Goal: Information Seeking & Learning: Learn about a topic

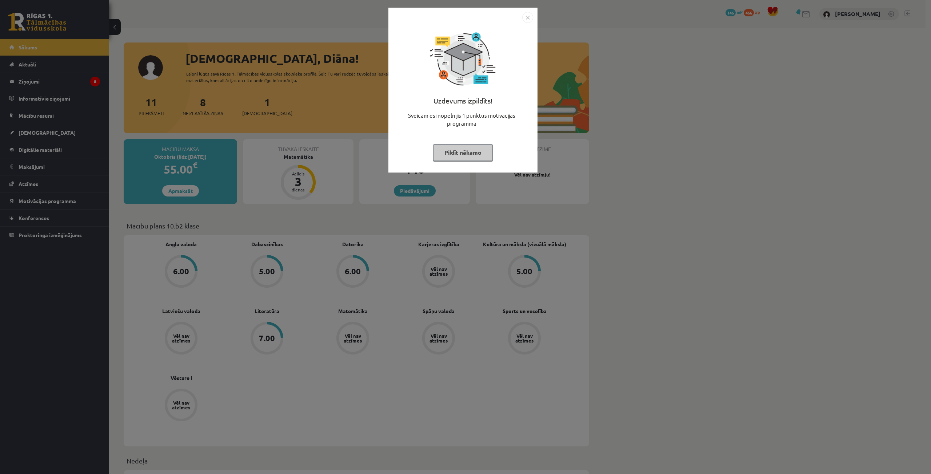
click at [465, 151] on button "Pildīt nākamo" at bounding box center [463, 152] width 60 height 17
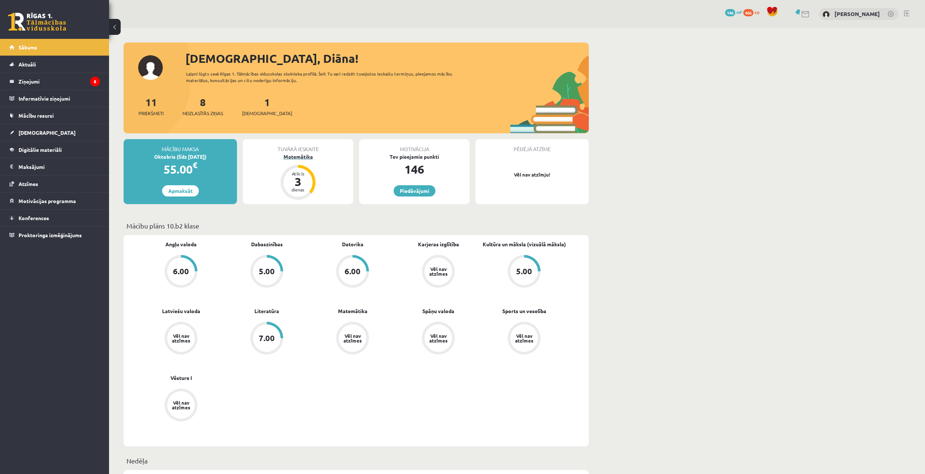
click at [306, 184] on div "3" at bounding box center [298, 182] width 22 height 12
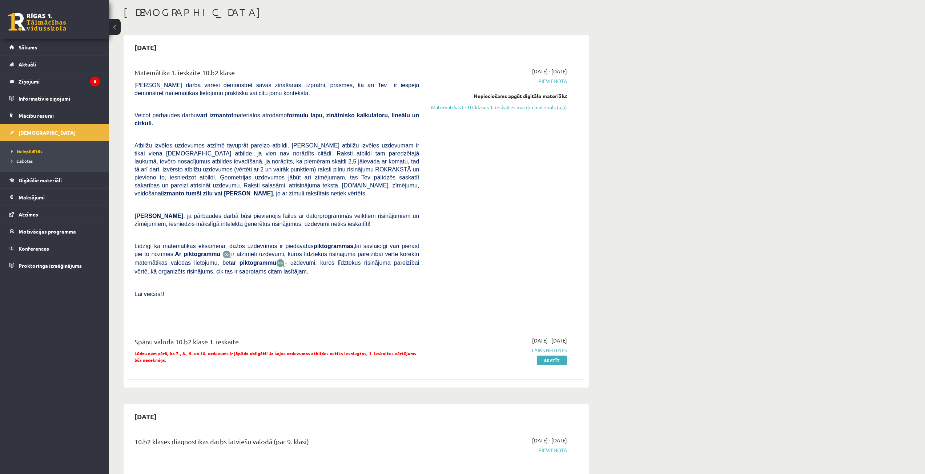
scroll to position [73, 0]
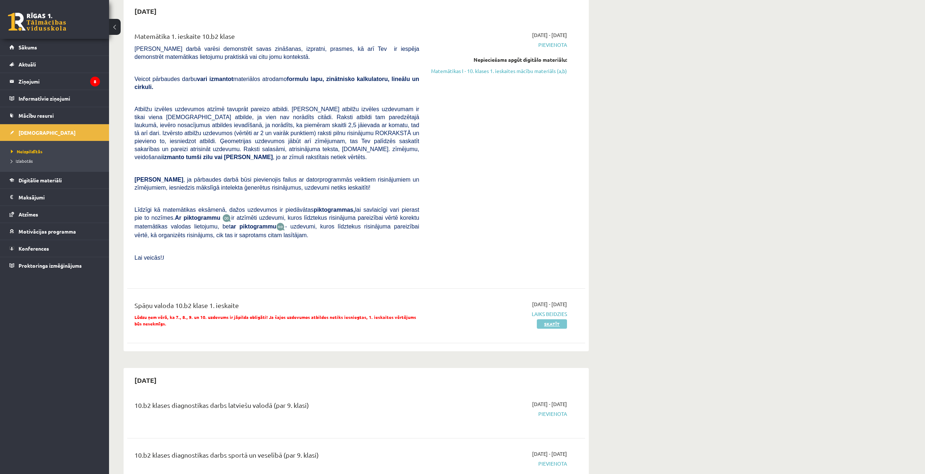
click at [550, 320] on link "Skatīt" at bounding box center [552, 324] width 30 height 9
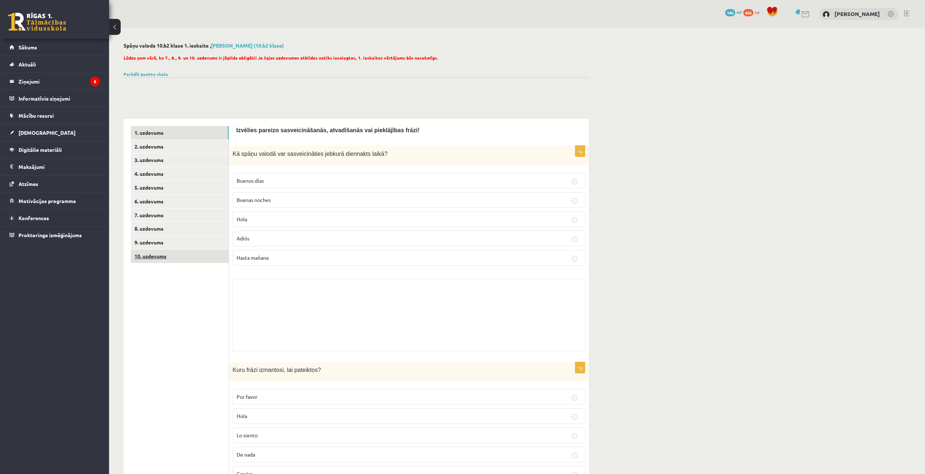
click at [162, 254] on link "10. uzdevums" at bounding box center [180, 256] width 98 height 13
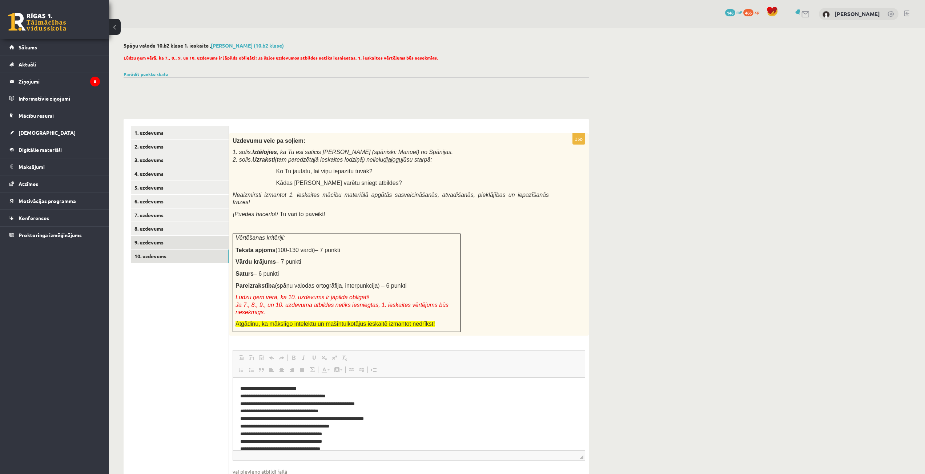
click at [161, 240] on link "9. uzdevums" at bounding box center [180, 242] width 98 height 13
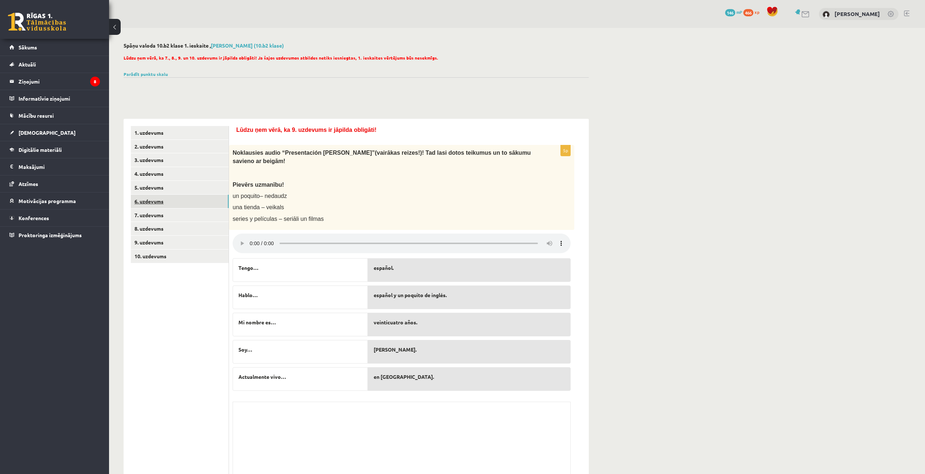
click at [171, 208] on link "6. uzdevums" at bounding box center [180, 201] width 98 height 13
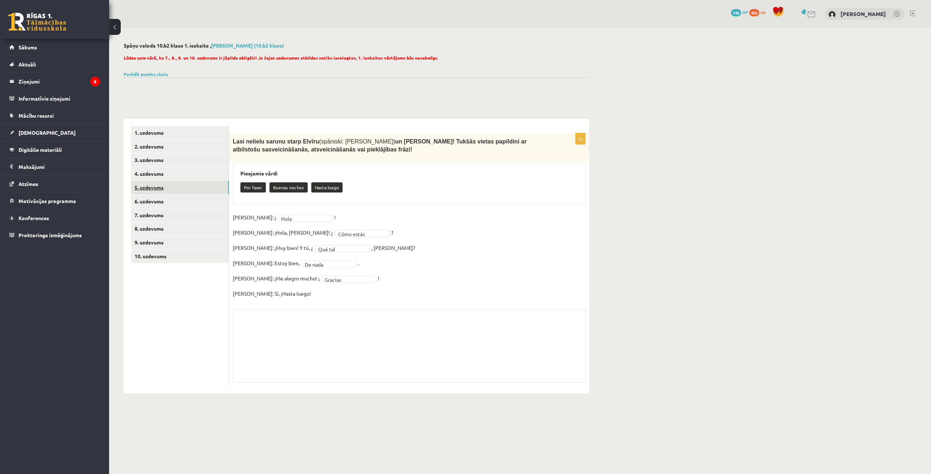
click at [167, 187] on link "5. uzdevums" at bounding box center [180, 187] width 98 height 13
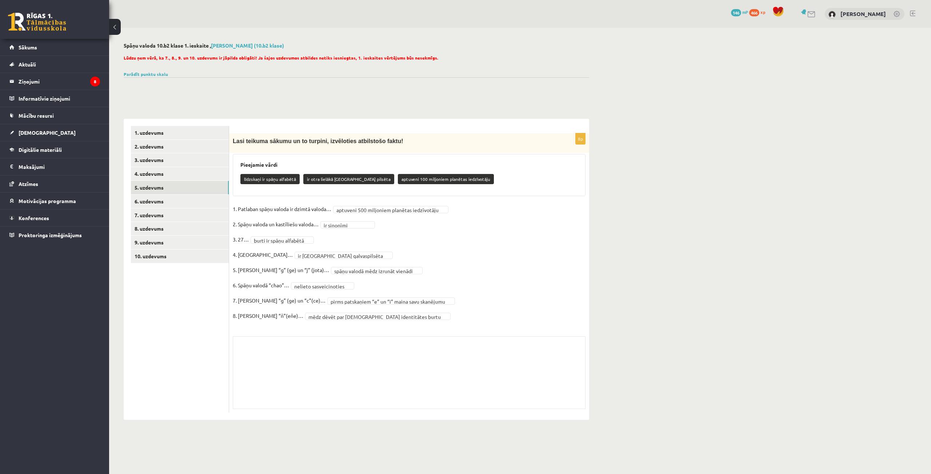
click at [119, 27] on button at bounding box center [115, 27] width 12 height 16
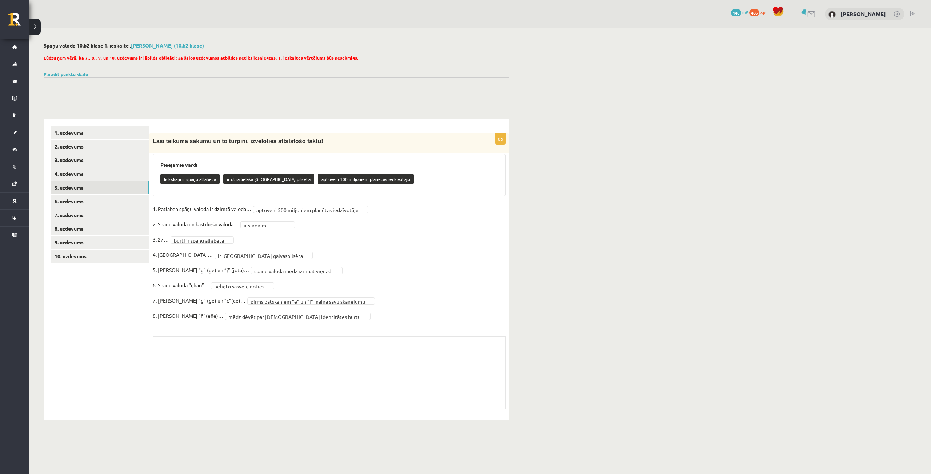
click at [30, 24] on button at bounding box center [35, 27] width 12 height 16
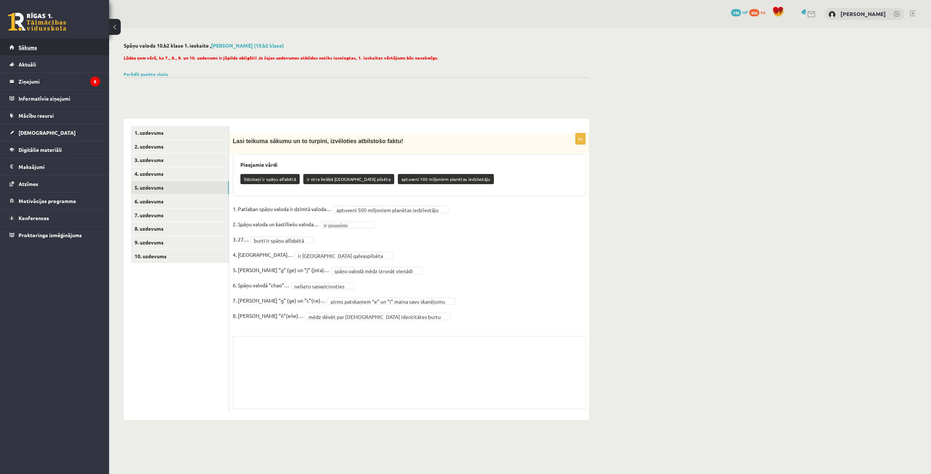
click at [29, 48] on span "Sākums" at bounding box center [28, 47] width 19 height 7
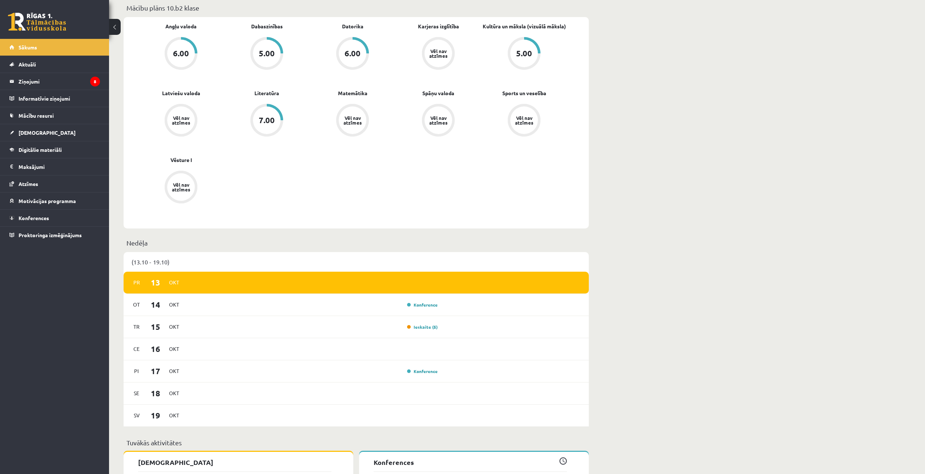
scroll to position [400, 0]
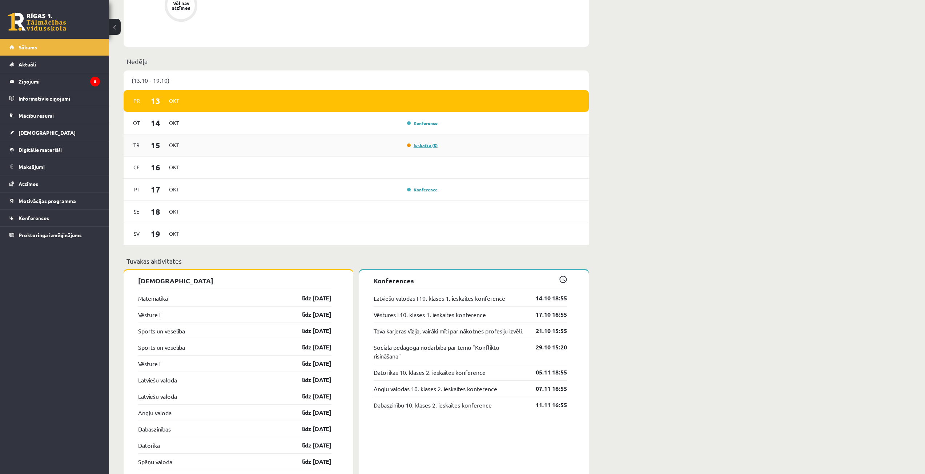
click at [421, 147] on link "Ieskaite (5)" at bounding box center [422, 145] width 31 height 6
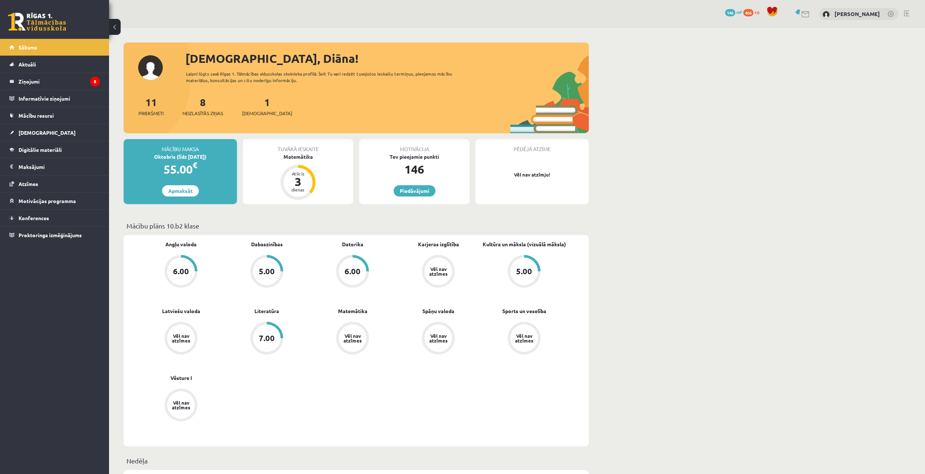
click at [435, 340] on div "Vēl nav atzīmes" at bounding box center [438, 338] width 20 height 9
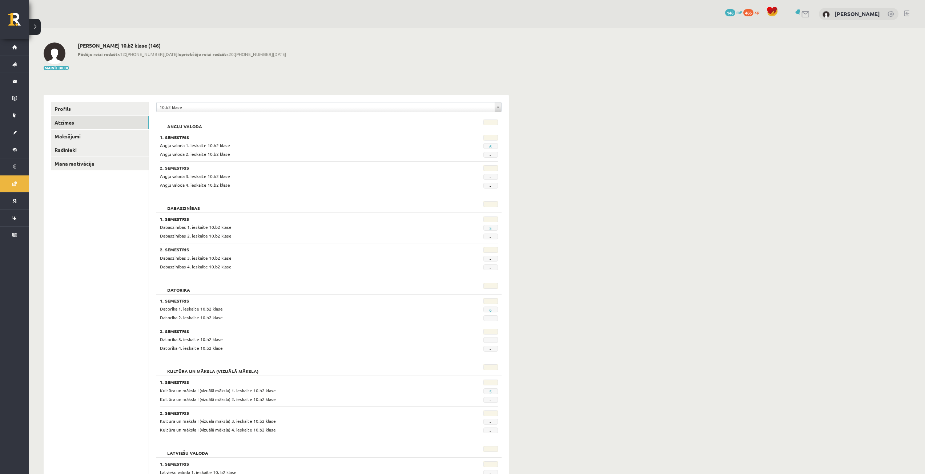
click at [9, 47] on span "Sākums" at bounding box center [9, 47] width 0 height 0
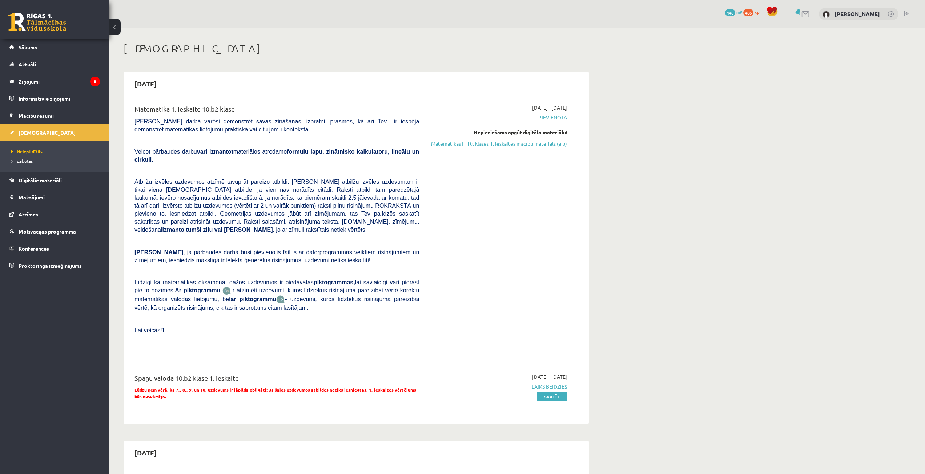
click at [28, 153] on span "Neizpildītās" at bounding box center [27, 152] width 32 height 6
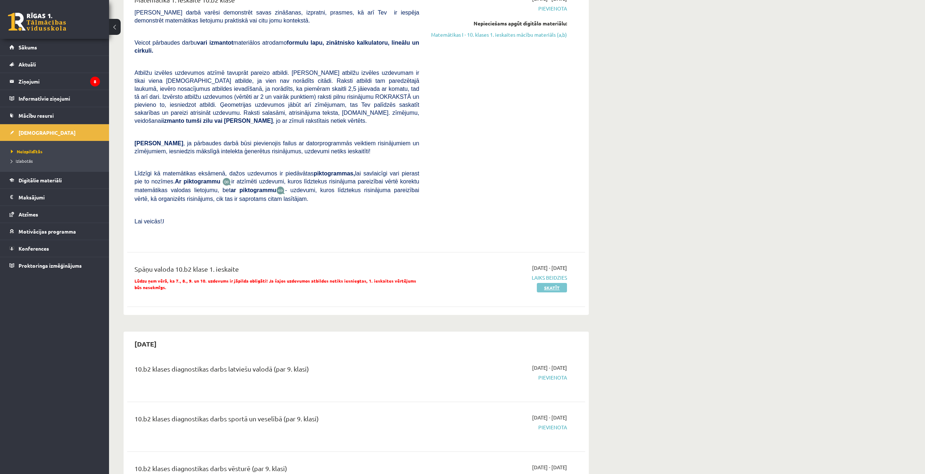
click at [558, 283] on link "Skatīt" at bounding box center [552, 287] width 30 height 9
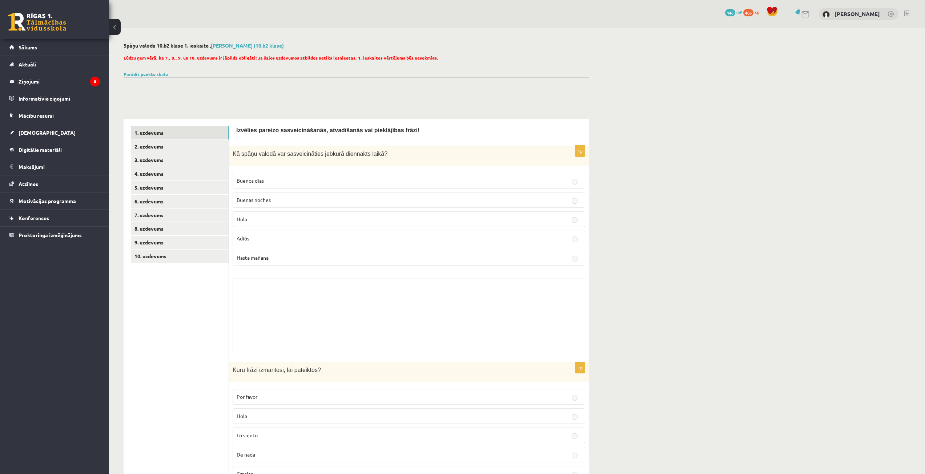
click at [576, 215] on label "Hola" at bounding box center [409, 220] width 353 height 16
click at [150, 76] on link "Parādīt punktu skalu" at bounding box center [146, 74] width 44 height 6
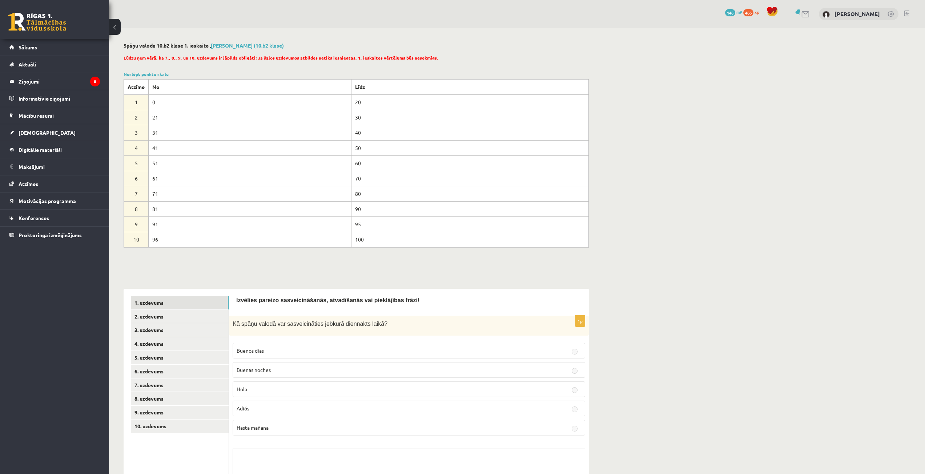
click at [111, 30] on button at bounding box center [115, 27] width 12 height 16
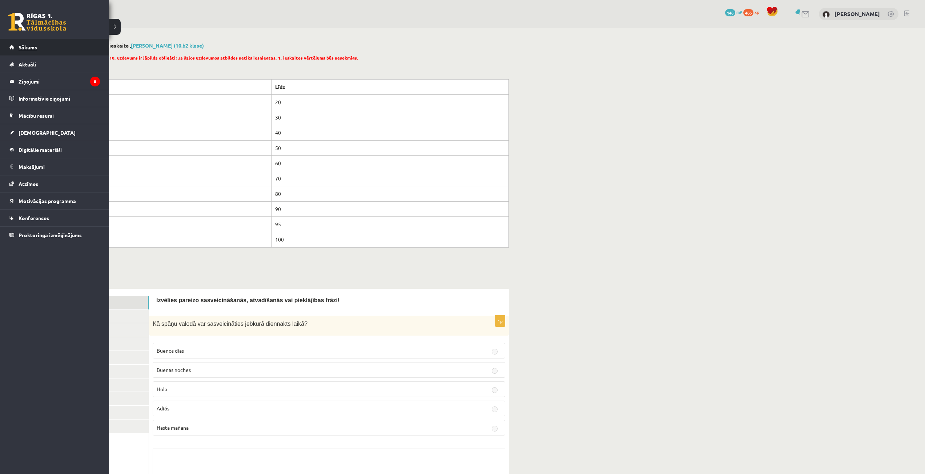
click at [20, 51] on link "Sākums" at bounding box center [54, 47] width 91 height 17
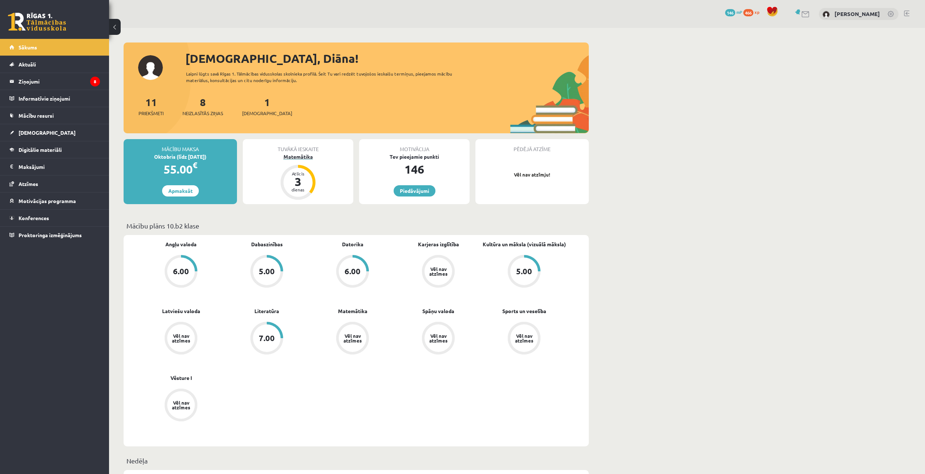
click at [304, 178] on div "3" at bounding box center [298, 182] width 22 height 12
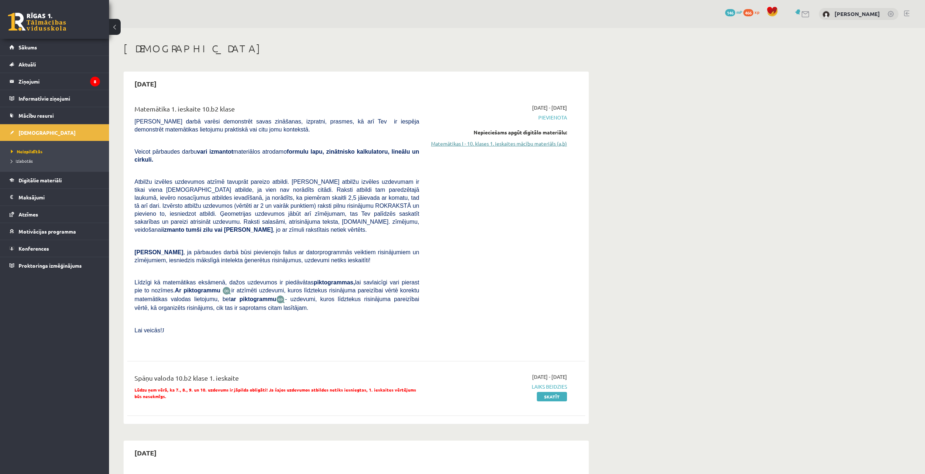
click at [482, 146] on link "Matemātikas I - 10. klases 1. ieskaites mācību materiāls (a,b)" at bounding box center [498, 144] width 137 height 8
click at [463, 145] on link "Matemātikas I - 10. klases 1. ieskaites mācību materiāls (a,b)" at bounding box center [498, 144] width 137 height 8
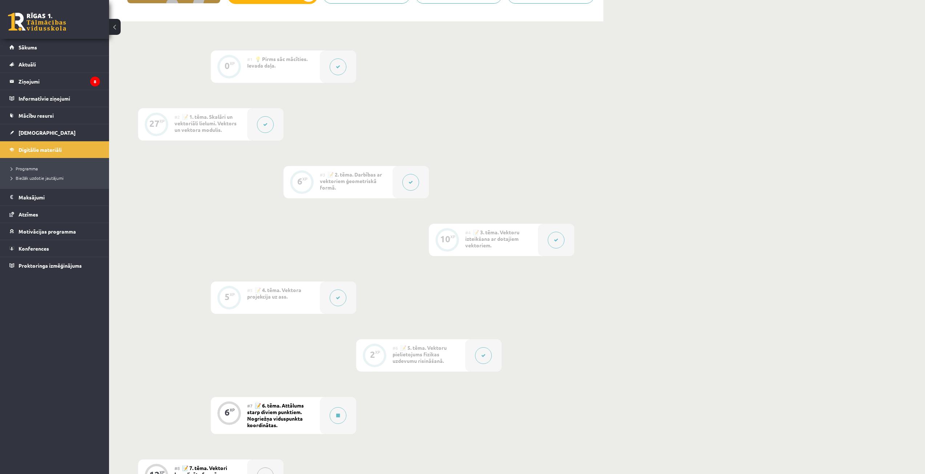
scroll to position [364, 0]
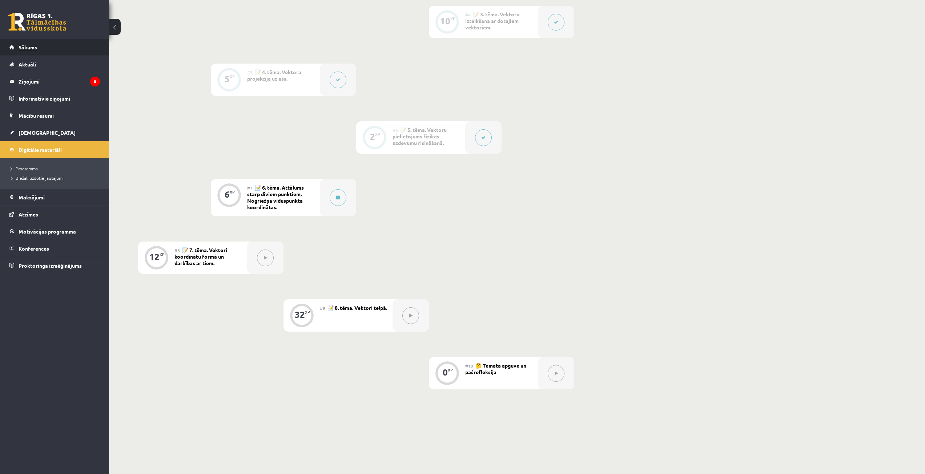
click at [42, 48] on link "Sākums" at bounding box center [54, 47] width 91 height 17
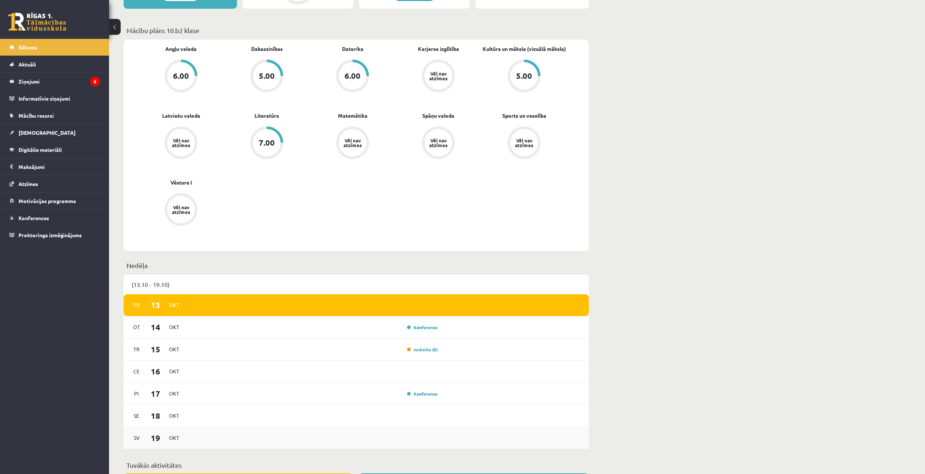
scroll to position [377, 0]
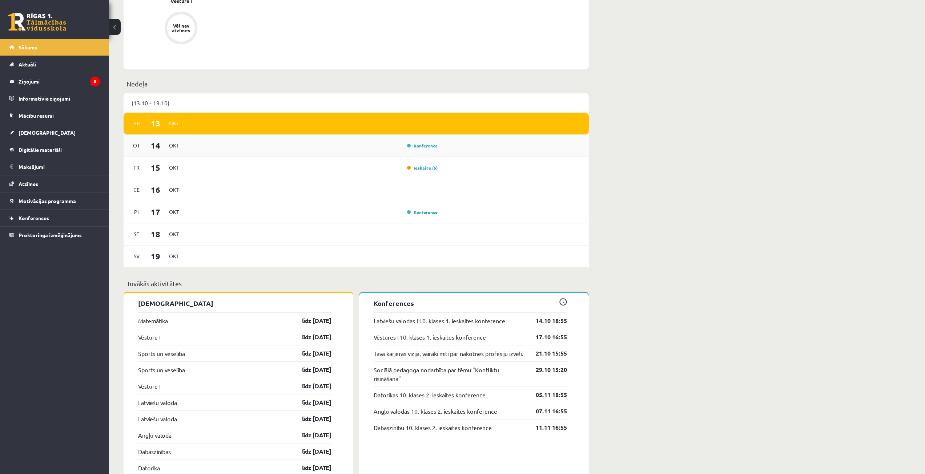
click at [425, 144] on link "Konference" at bounding box center [422, 146] width 31 height 6
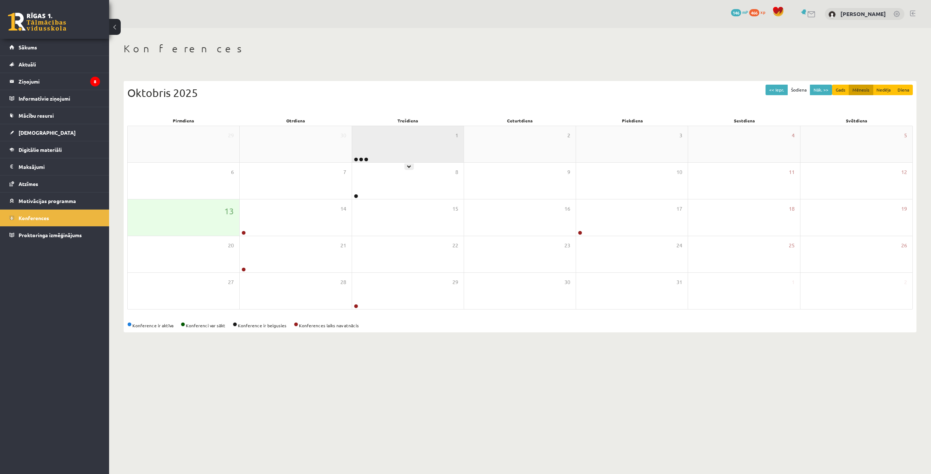
click at [363, 156] on div "1" at bounding box center [408, 144] width 112 height 36
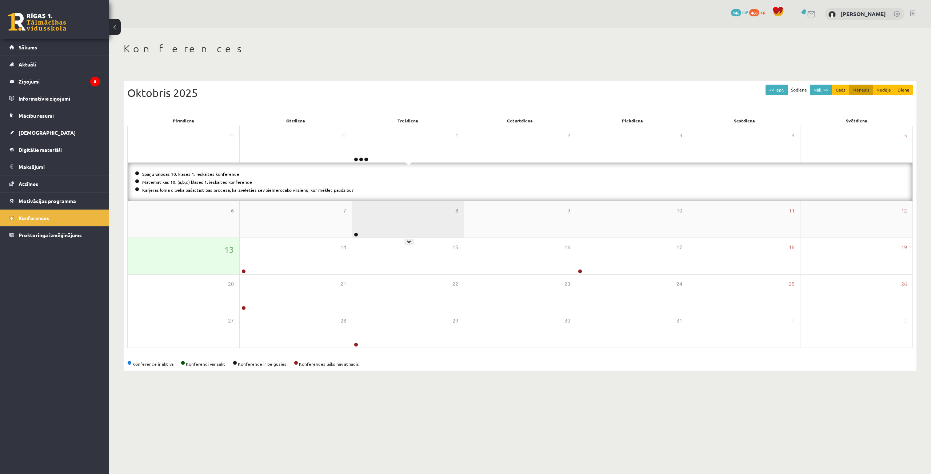
click at [376, 225] on div "8" at bounding box center [408, 219] width 112 height 36
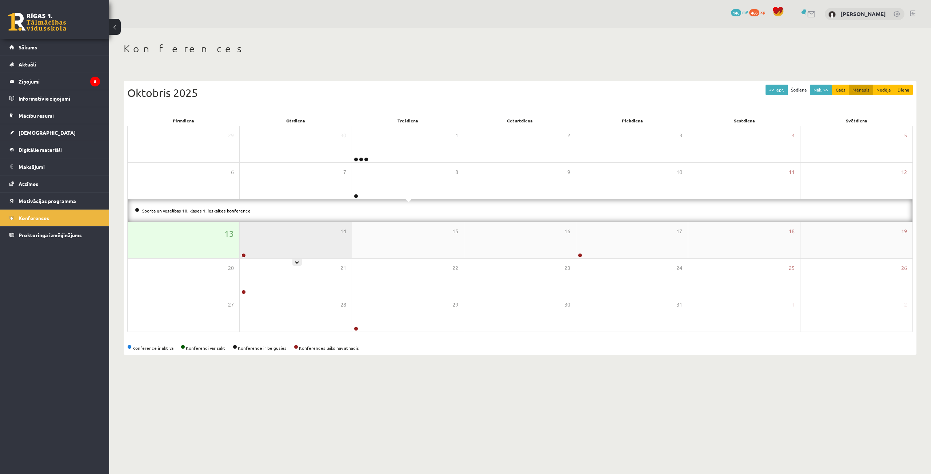
click at [273, 238] on div "14" at bounding box center [296, 240] width 112 height 36
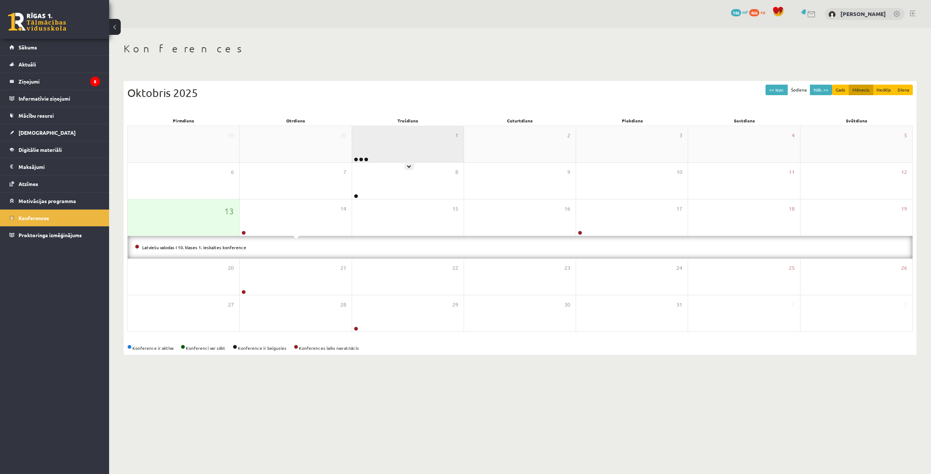
click at [360, 156] on div "1" at bounding box center [408, 144] width 112 height 36
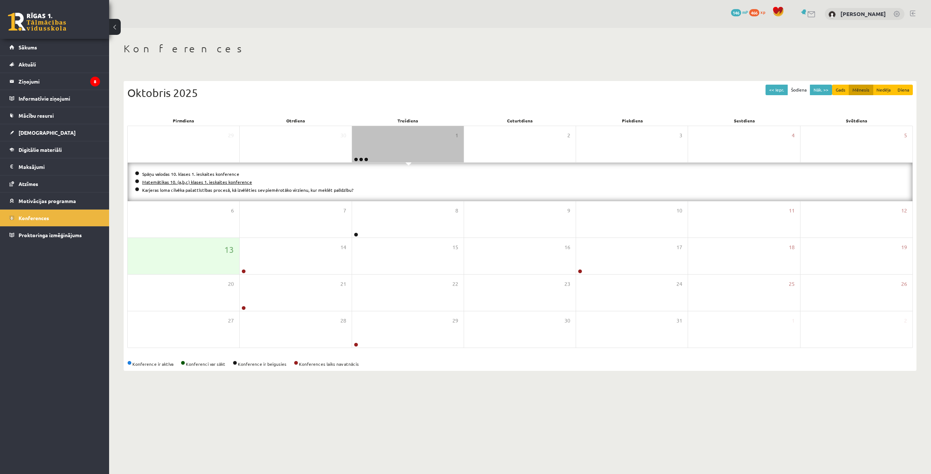
click at [169, 183] on link "Matemātikas 10. (a,b,c) klases 1. ieskaites konference" at bounding box center [197, 182] width 110 height 6
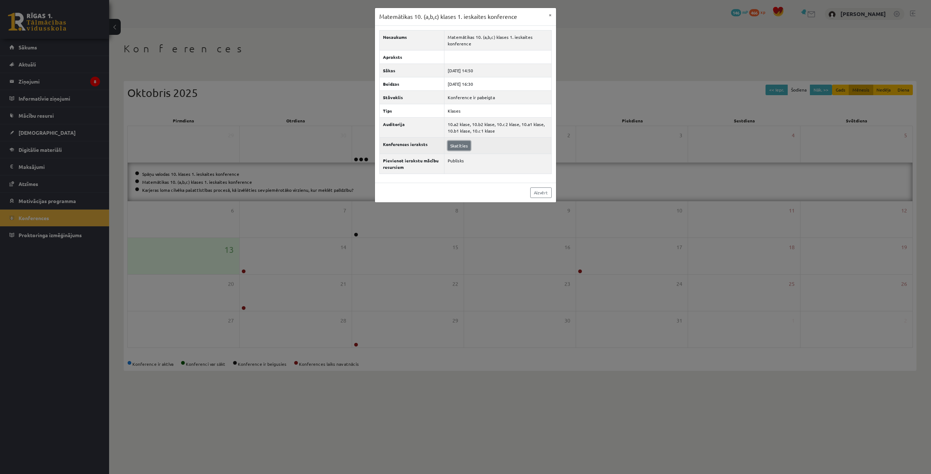
click at [462, 150] on link "Skatīties" at bounding box center [458, 145] width 23 height 9
